Goal: Go to known website: Go to known website

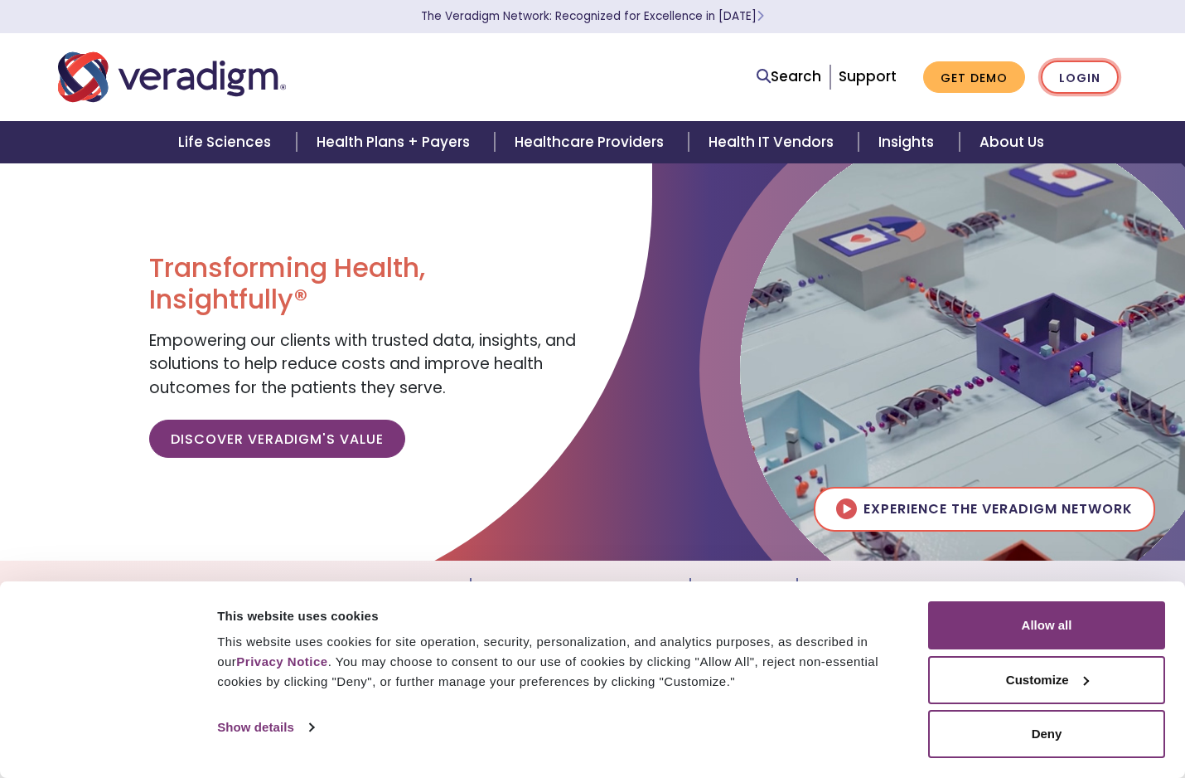
click at [1091, 71] on link "Login" at bounding box center [1080, 78] width 78 height 34
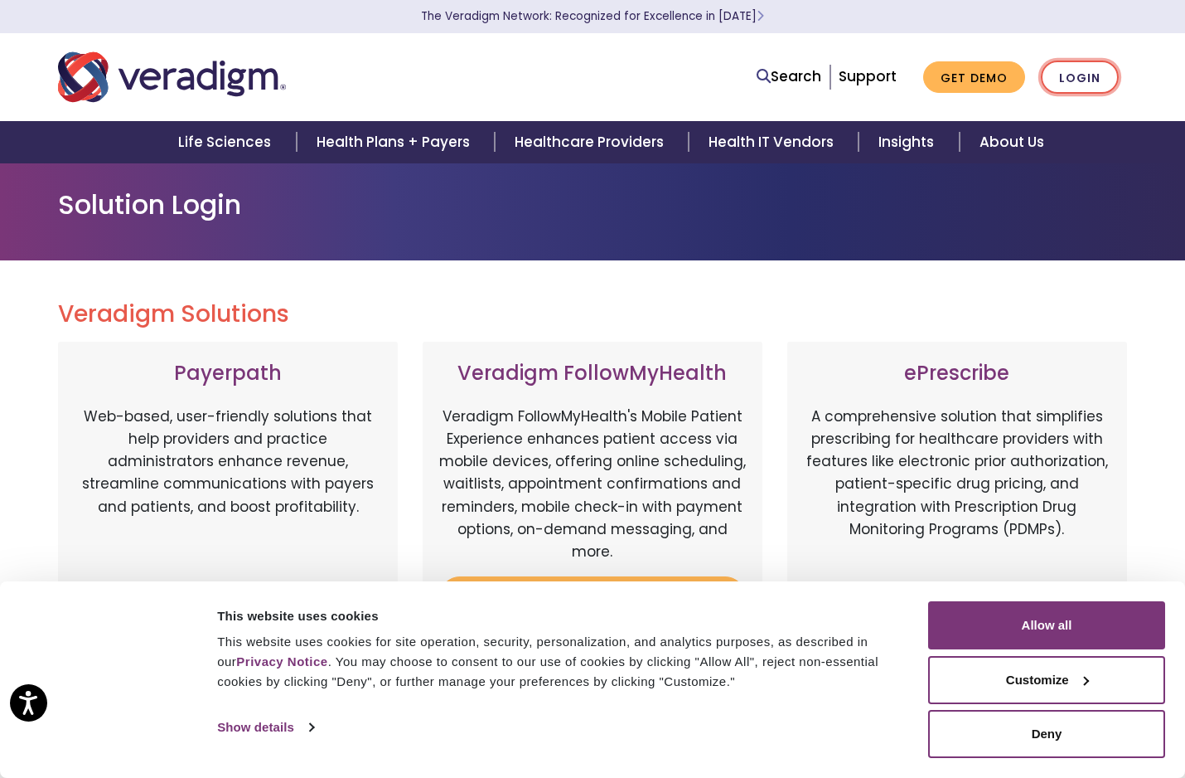
click at [1074, 75] on link "Login" at bounding box center [1080, 78] width 78 height 34
click at [1075, 72] on link "Login" at bounding box center [1080, 78] width 78 height 34
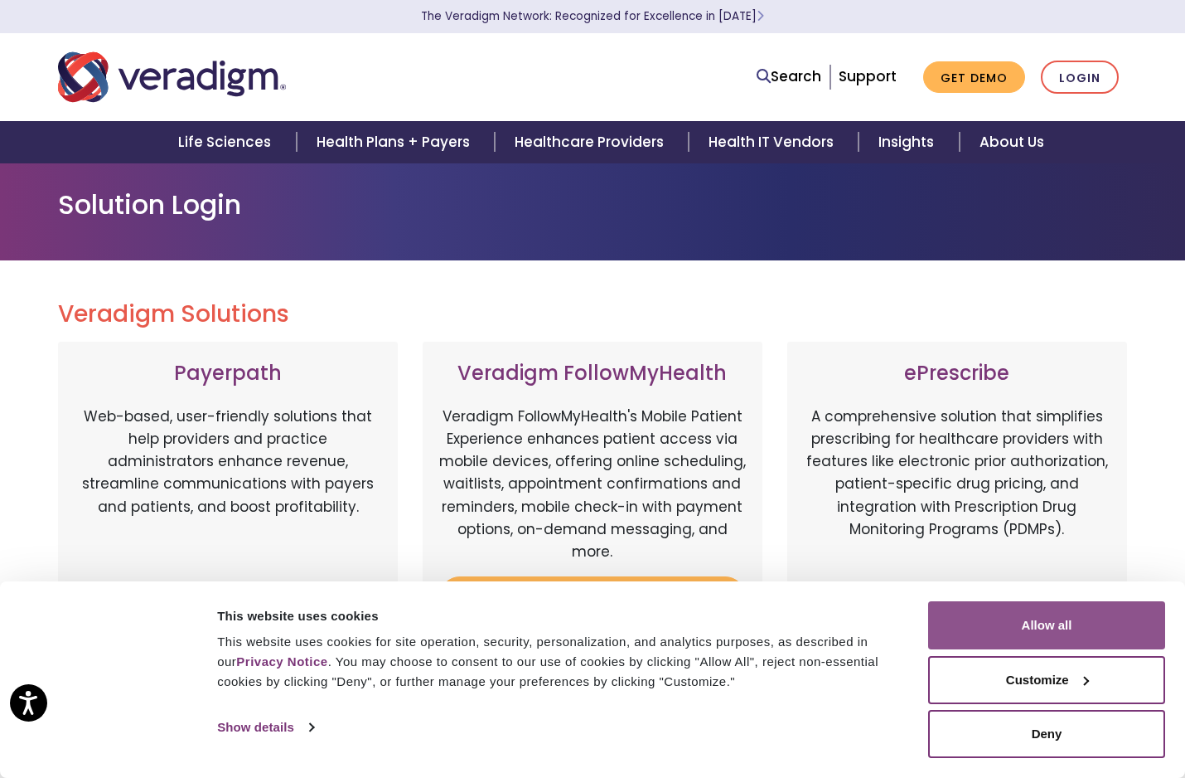
click at [1049, 617] on button "Allow all" at bounding box center [1046, 625] width 237 height 48
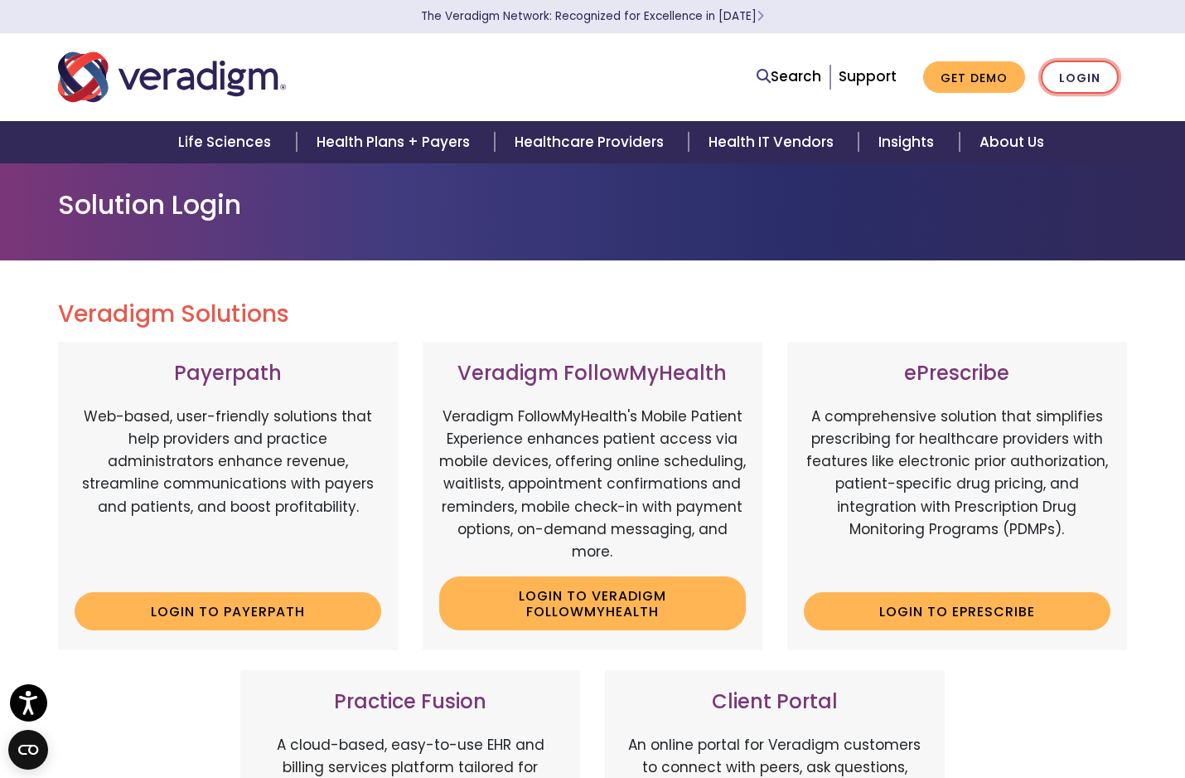
click at [1079, 85] on link "Login" at bounding box center [1080, 78] width 78 height 34
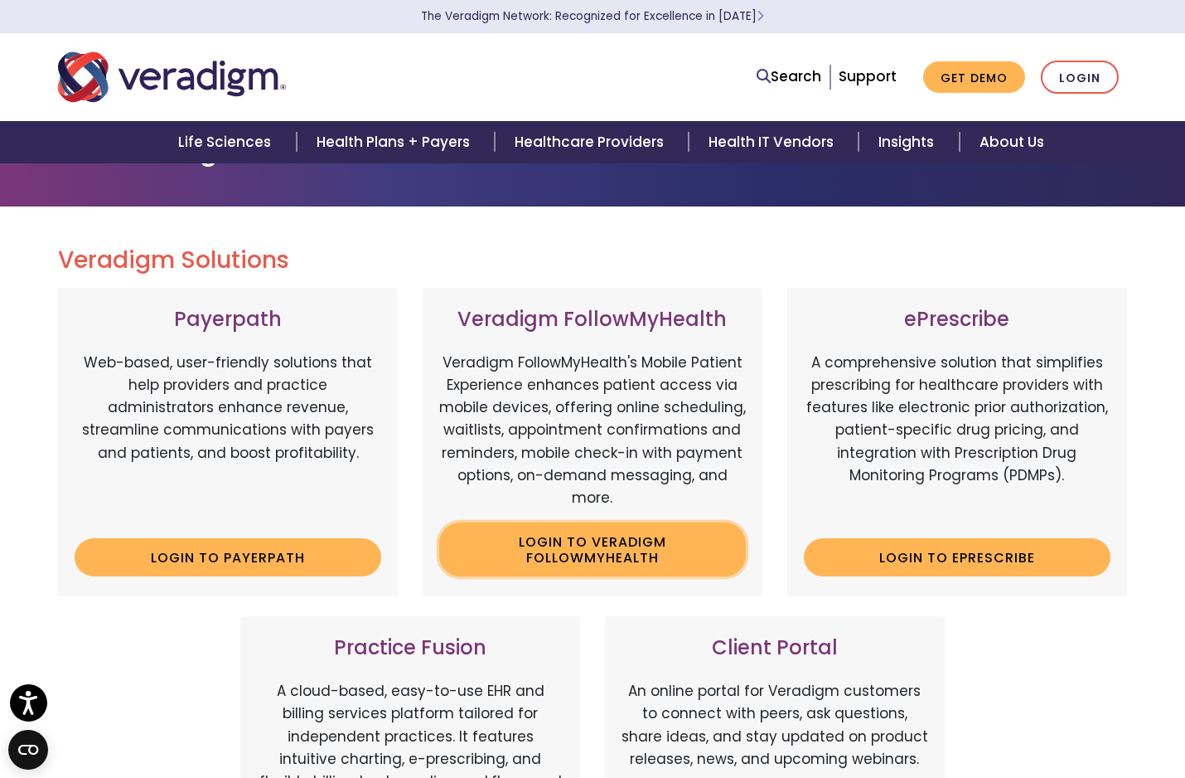
scroll to position [83, 0]
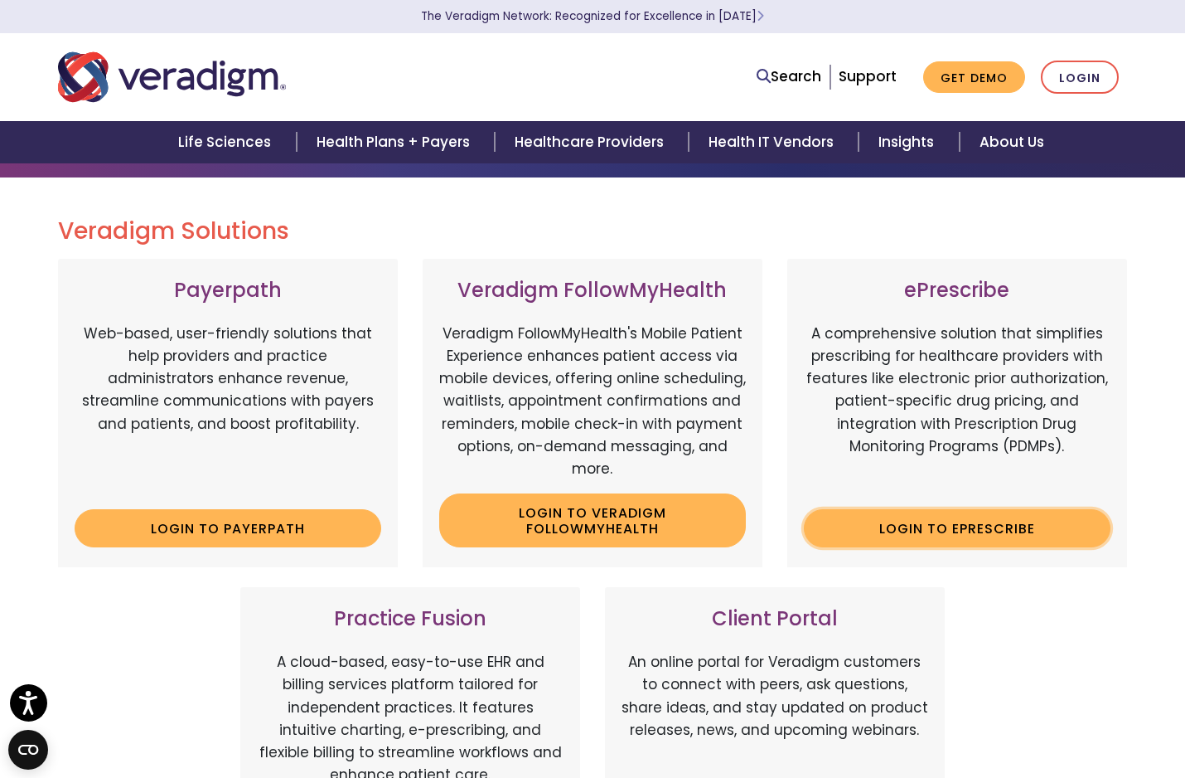
click at [1002, 523] on link "Login to ePrescribe" at bounding box center [957, 528] width 307 height 38
